Goal: Task Accomplishment & Management: Manage account settings

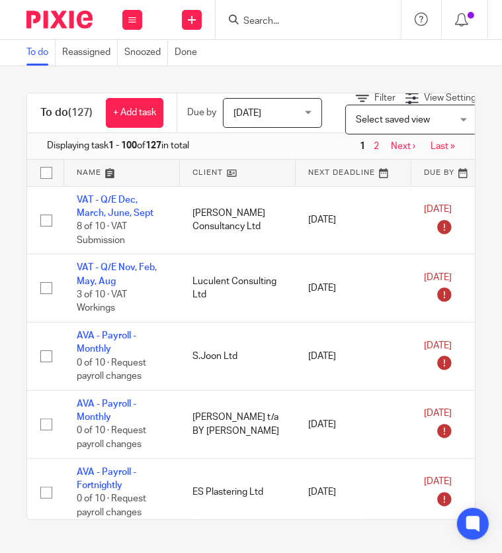
click at [284, 23] on input "Search" at bounding box center [301, 22] width 119 height 12
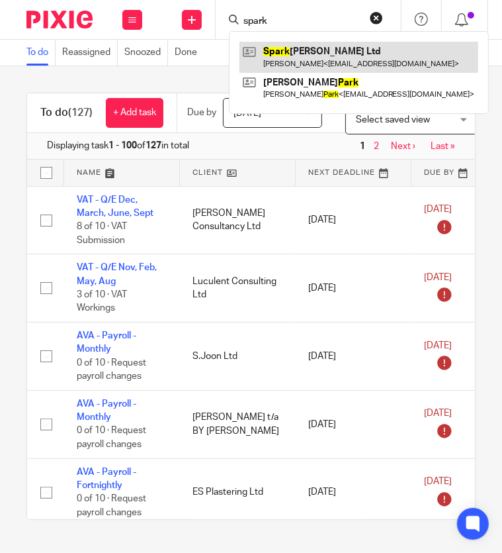
type input "spark"
click at [304, 57] on link at bounding box center [359, 57] width 239 height 30
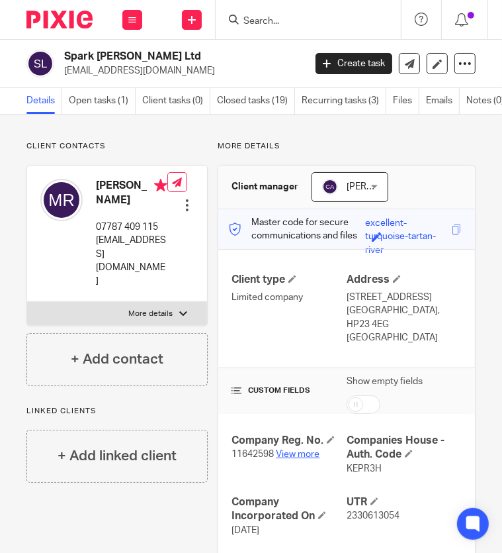
click at [285, 449] on link "View more" at bounding box center [298, 453] width 44 height 9
click at [360, 464] on span "KEPR3H" at bounding box center [364, 468] width 35 height 9
copy span "KEPR3H"
click at [399, 95] on link "Files" at bounding box center [406, 101] width 26 height 26
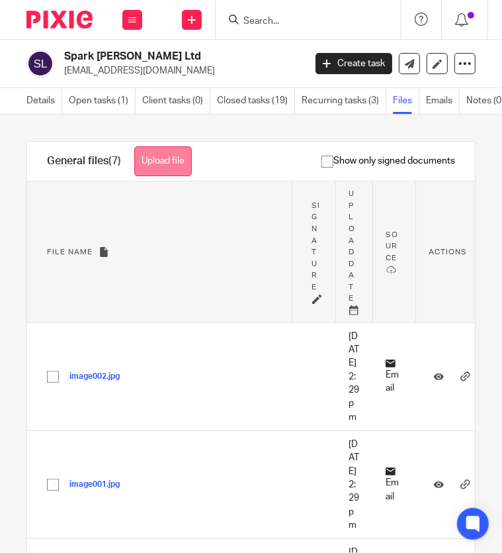
click at [151, 157] on button "Upload file" at bounding box center [163, 161] width 58 height 30
